Goal: Transaction & Acquisition: Book appointment/travel/reservation

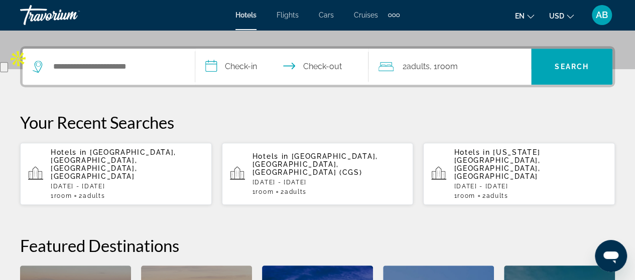
scroll to position [231, 0]
click at [117, 150] on span "[GEOGRAPHIC_DATA], [GEOGRAPHIC_DATA], [GEOGRAPHIC_DATA], [GEOGRAPHIC_DATA]" at bounding box center [113, 165] width 125 height 32
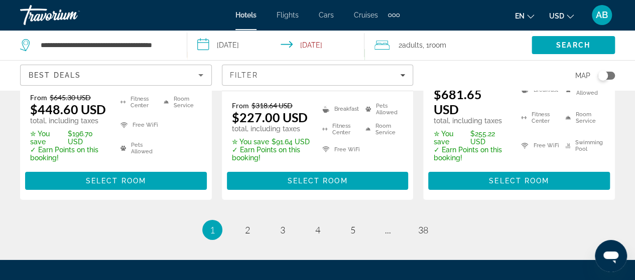
scroll to position [1597, 0]
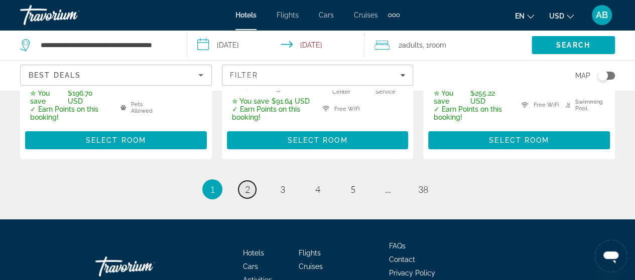
click at [245, 184] on span "2" at bounding box center [247, 189] width 5 height 11
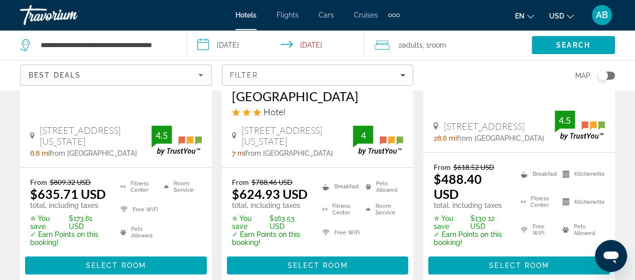
scroll to position [1598, 0]
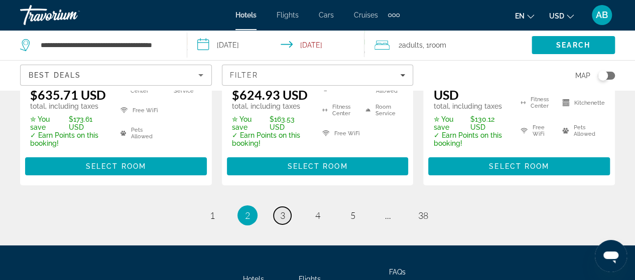
click at [282, 210] on span "3" at bounding box center [282, 215] width 5 height 11
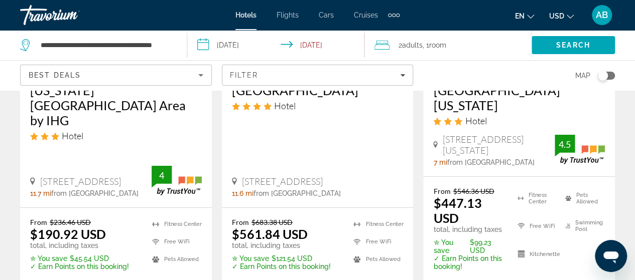
scroll to position [1553, 0]
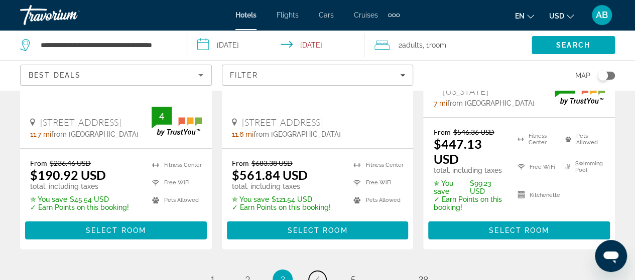
drag, startPoint x: 315, startPoint y: 212, endPoint x: 306, endPoint y: 200, distance: 15.1
click at [315, 274] on span "4" at bounding box center [317, 279] width 5 height 11
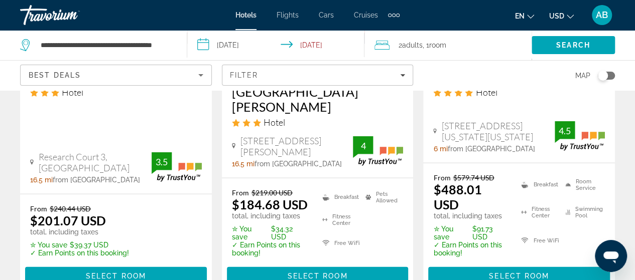
scroll to position [1065, 0]
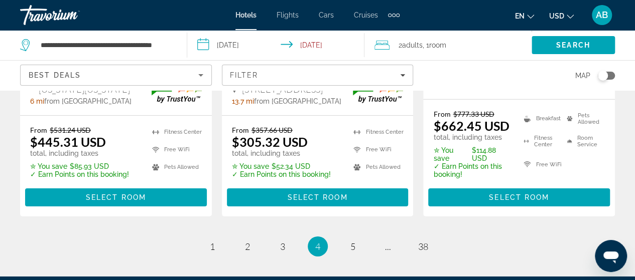
scroll to position [1558, 0]
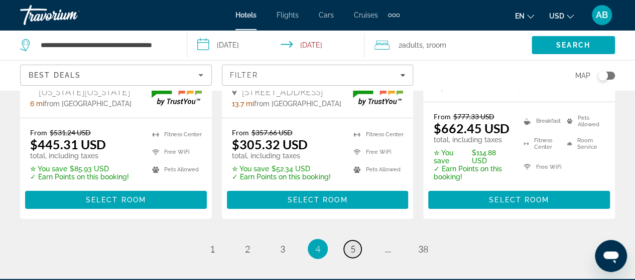
click at [350, 244] on span "5" at bounding box center [352, 249] width 5 height 11
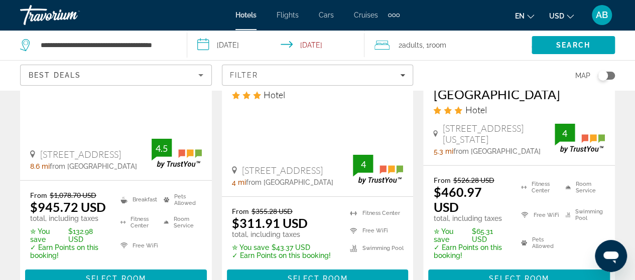
scroll to position [1533, 0]
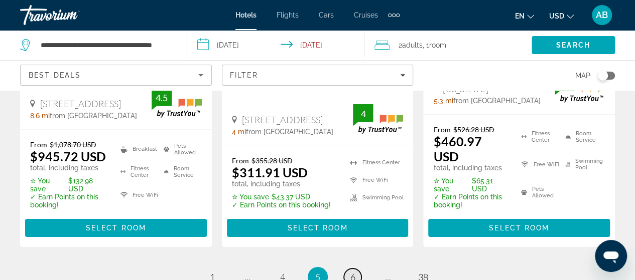
click at [356, 269] on link "page 6" at bounding box center [353, 278] width 18 height 18
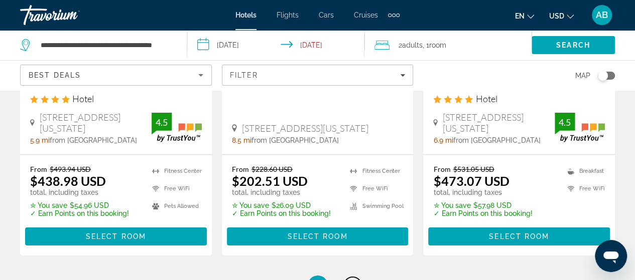
scroll to position [1482, 0]
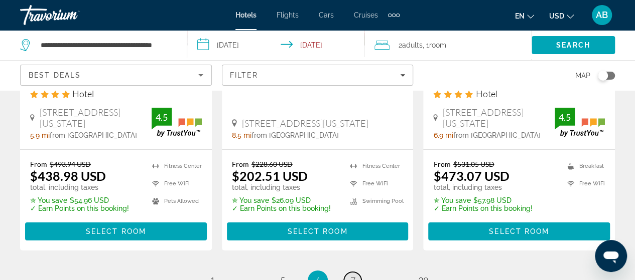
click at [355, 272] on link "page 7" at bounding box center [353, 281] width 18 height 18
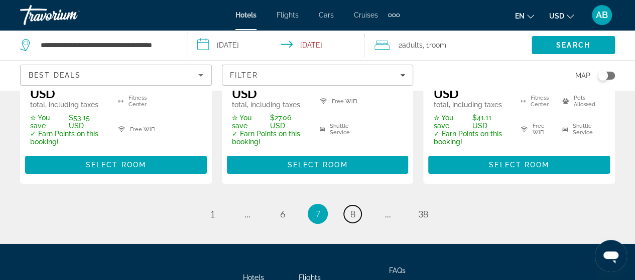
scroll to position [1637, 0]
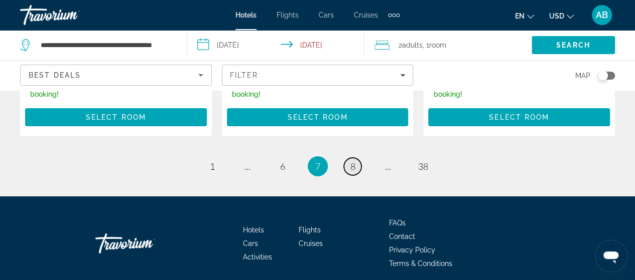
click at [351, 161] on span "8" at bounding box center [352, 166] width 5 height 11
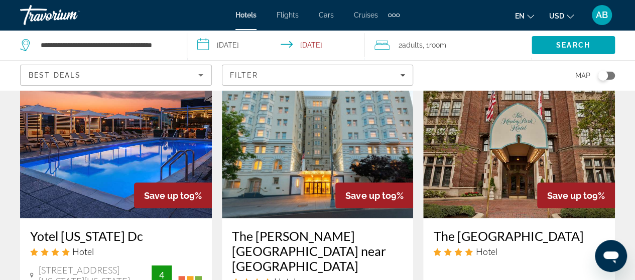
scroll to position [707, 0]
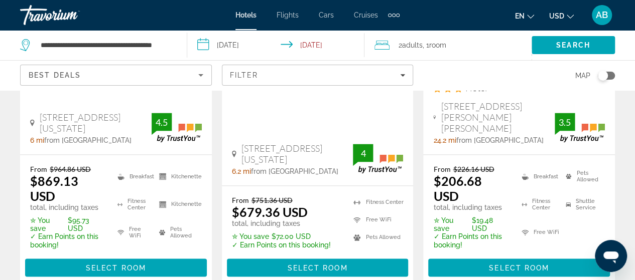
click at [247, 16] on span "Hotels" at bounding box center [245, 15] width 21 height 8
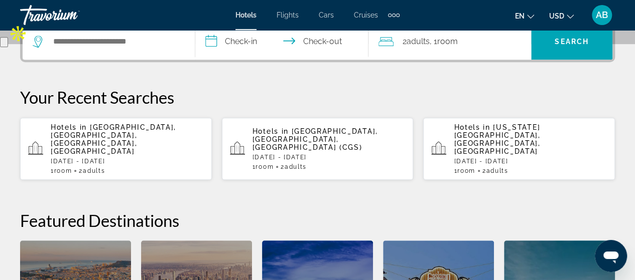
scroll to position [259, 0]
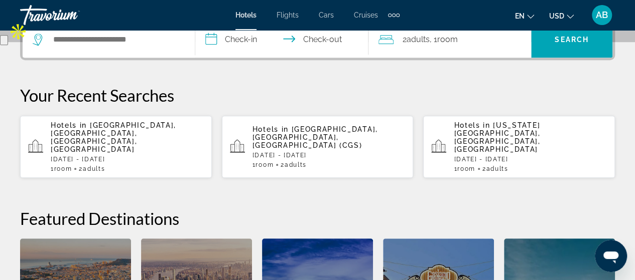
click at [117, 133] on span "[GEOGRAPHIC_DATA], [GEOGRAPHIC_DATA], [GEOGRAPHIC_DATA], [GEOGRAPHIC_DATA]" at bounding box center [113, 137] width 125 height 32
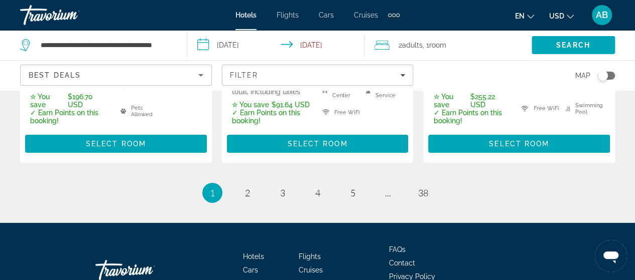
scroll to position [1450, 0]
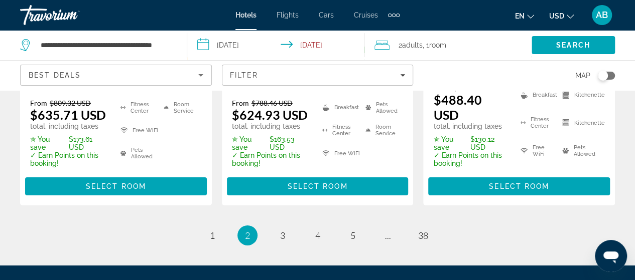
scroll to position [1583, 0]
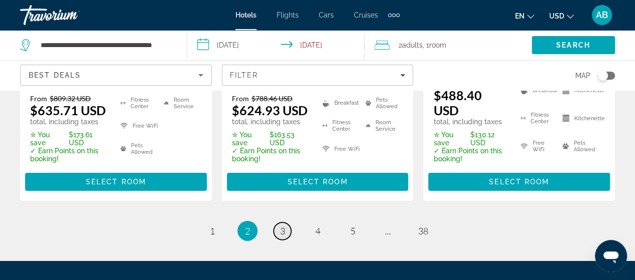
click at [282, 226] on span "3" at bounding box center [282, 231] width 5 height 11
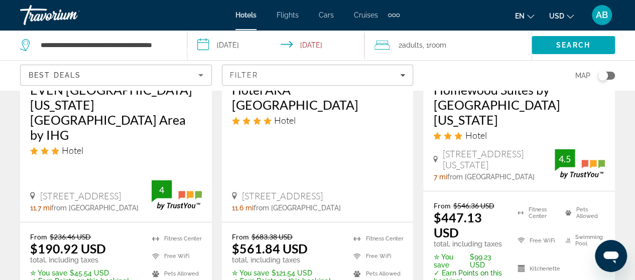
scroll to position [1507, 0]
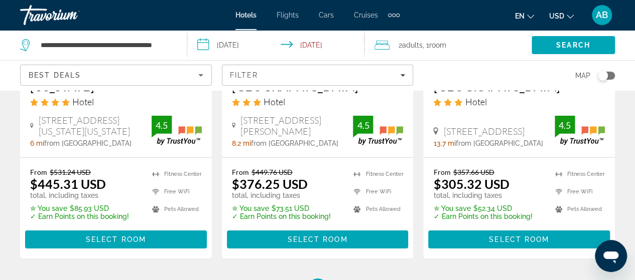
scroll to position [1481, 0]
